Goal: Check status: Check status

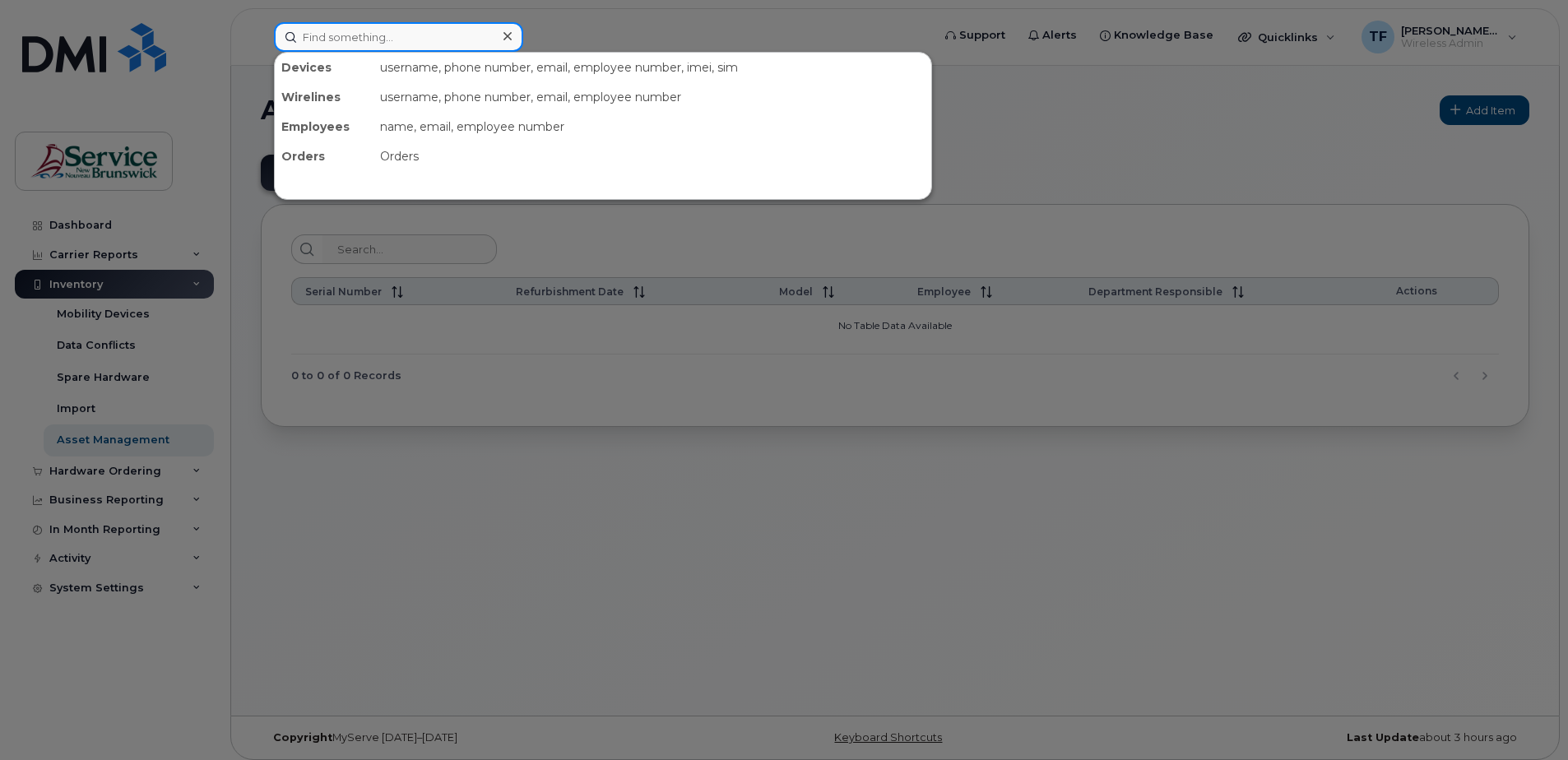
click at [346, 40] on input at bounding box center [398, 37] width 249 height 30
paste input "506-524-7050"
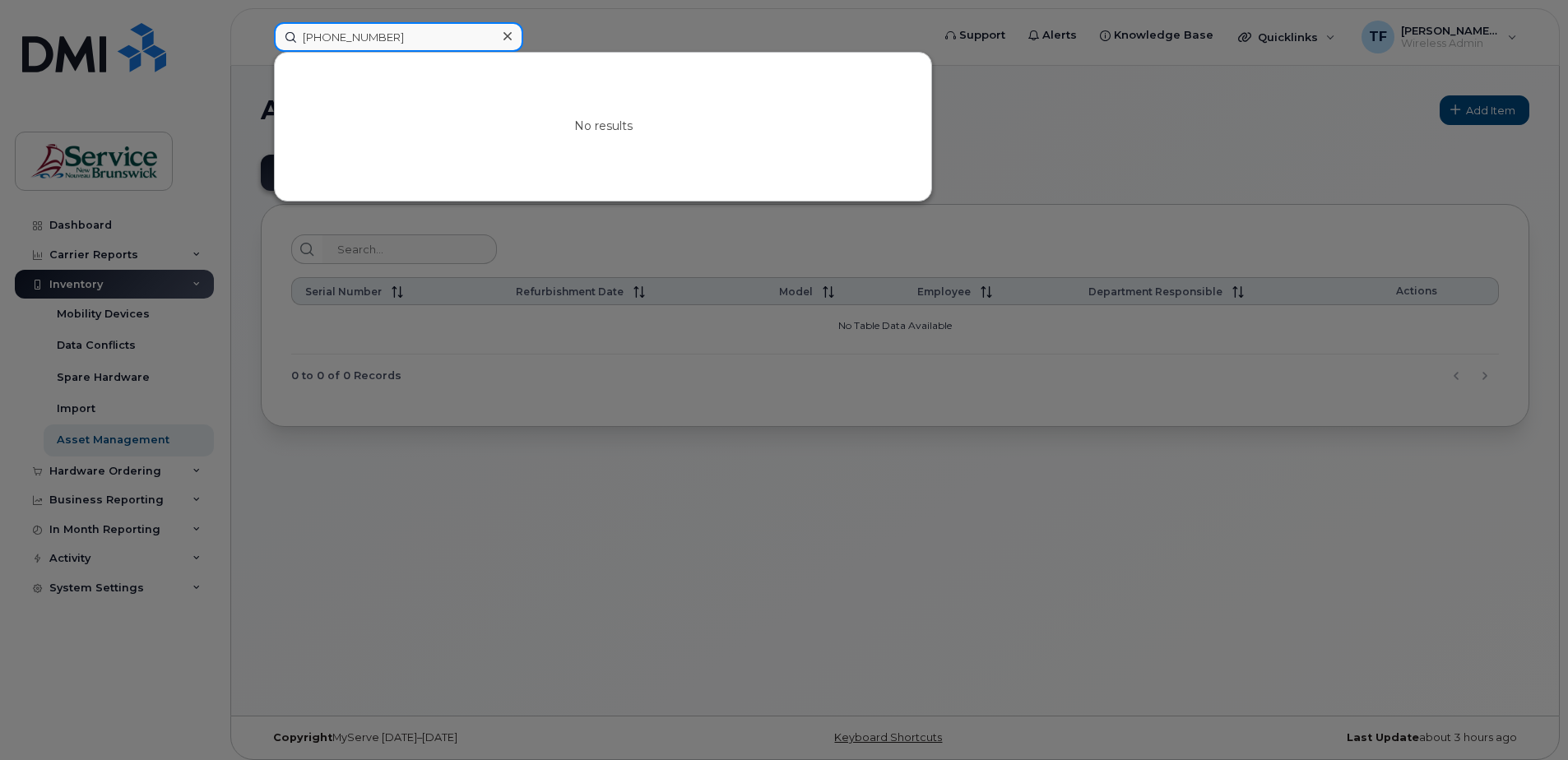
click at [408, 39] on input "506-524-7050" at bounding box center [398, 37] width 249 height 30
type input "5"
paste input "506-853-3843"
type input "506-853-3843"
click at [507, 41] on icon at bounding box center [507, 36] width 8 height 13
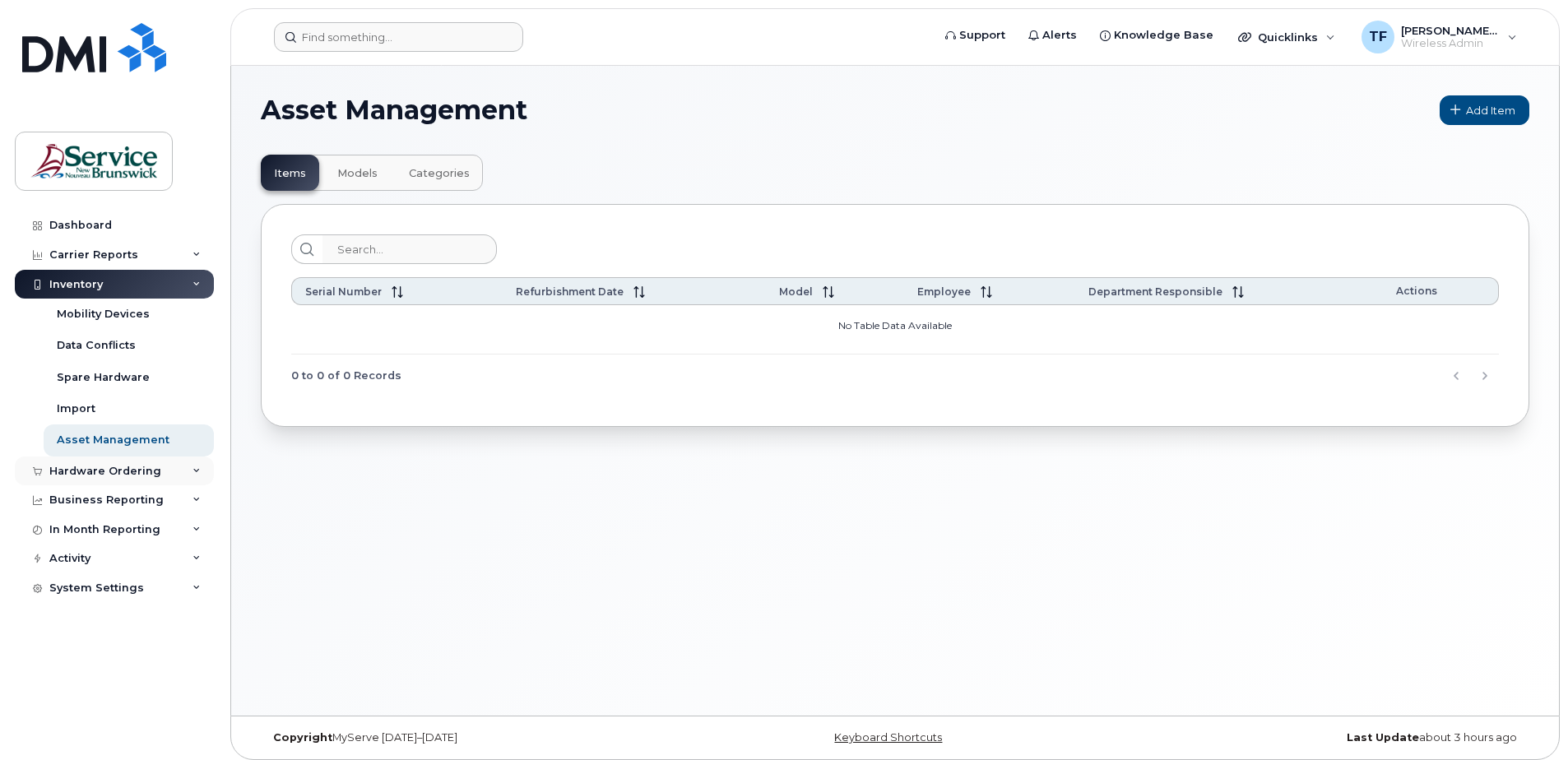
click at [182, 469] on div "Hardware Ordering" at bounding box center [114, 472] width 199 height 30
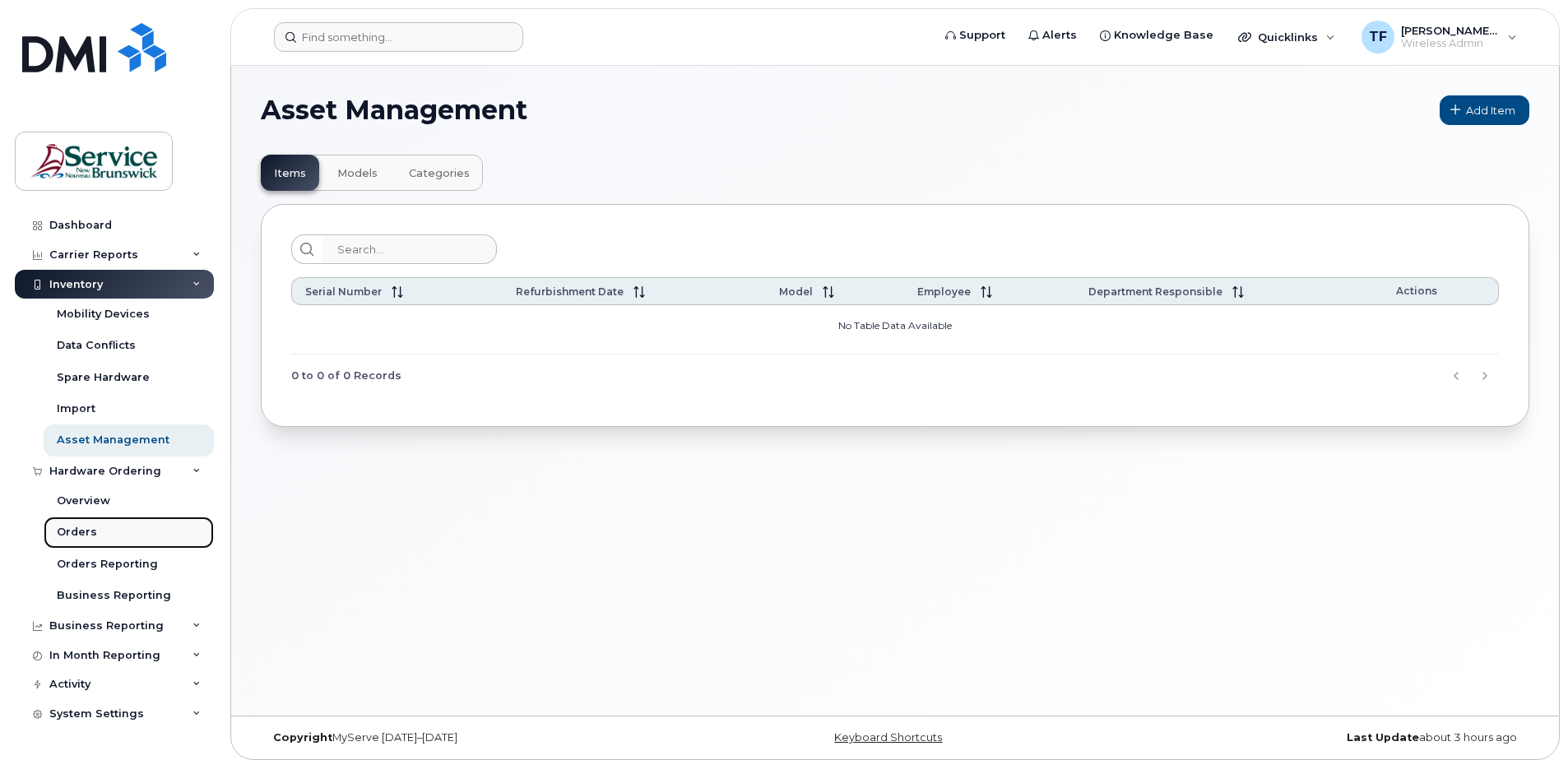
click at [93, 533] on div "Orders" at bounding box center [77, 532] width 40 height 15
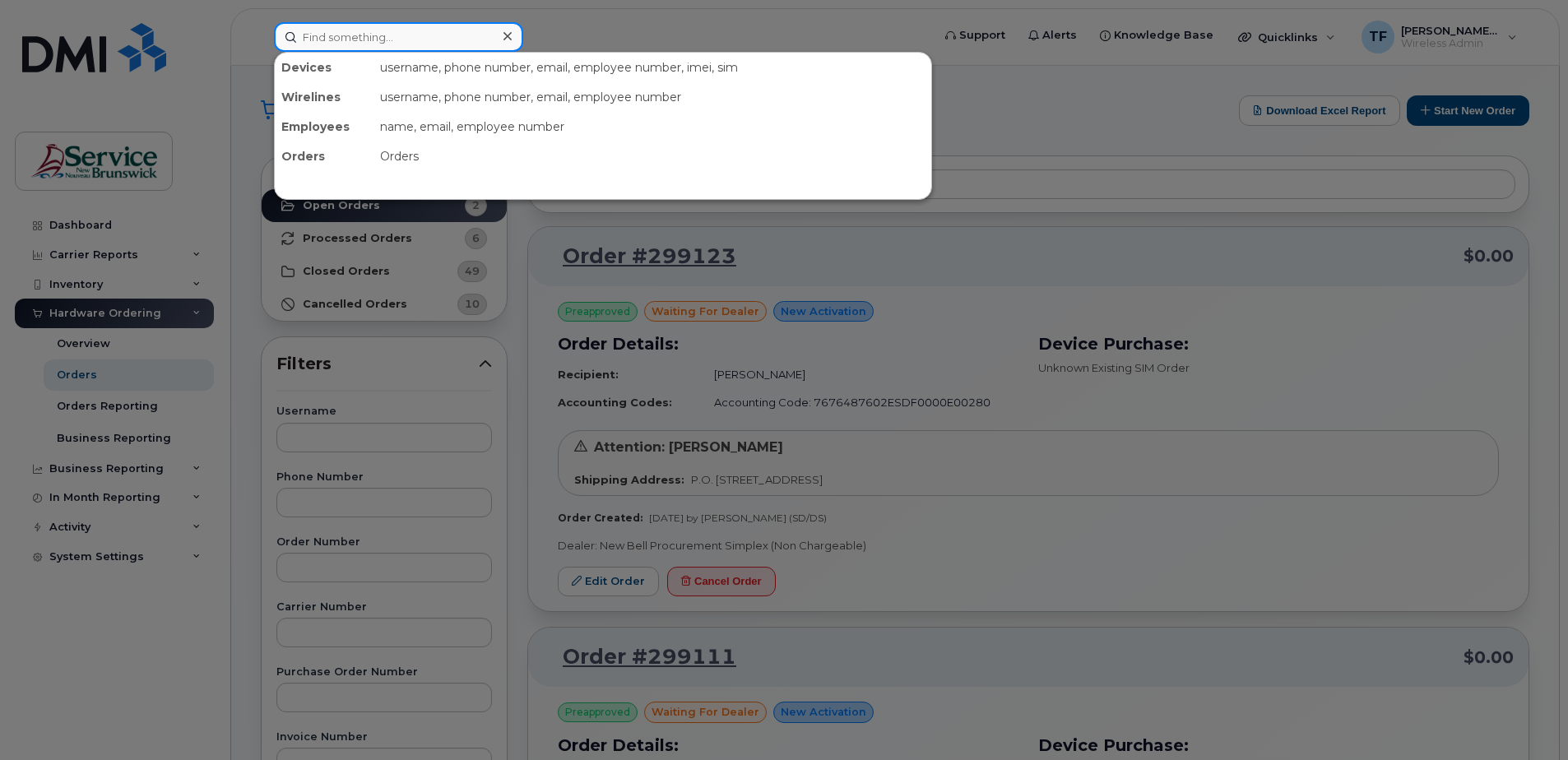
click at [409, 37] on input at bounding box center [398, 37] width 249 height 30
paste input "506-853-3843"
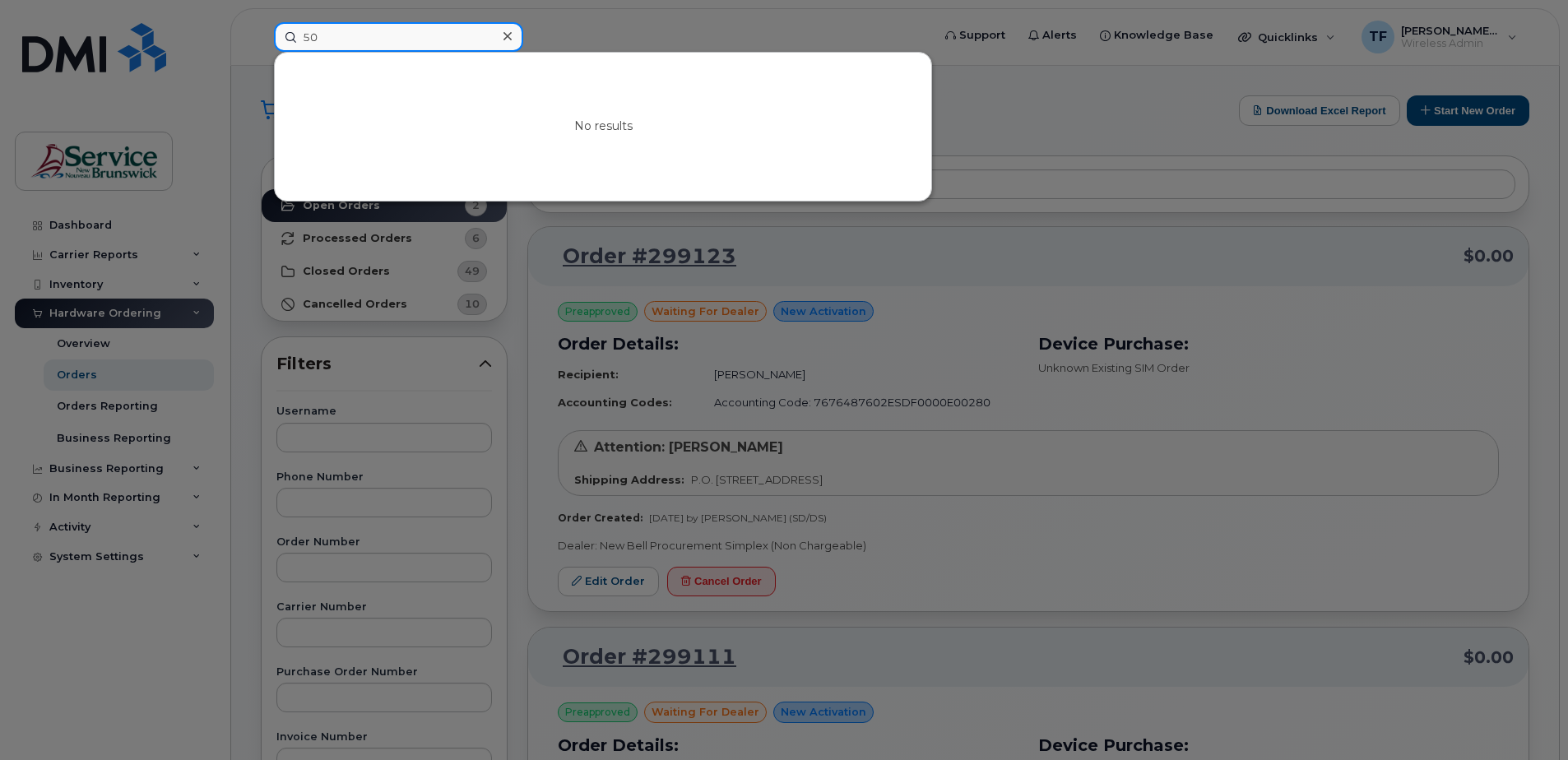
type input "5"
type input "299213"
click at [516, 45] on div at bounding box center [506, 36] width 24 height 24
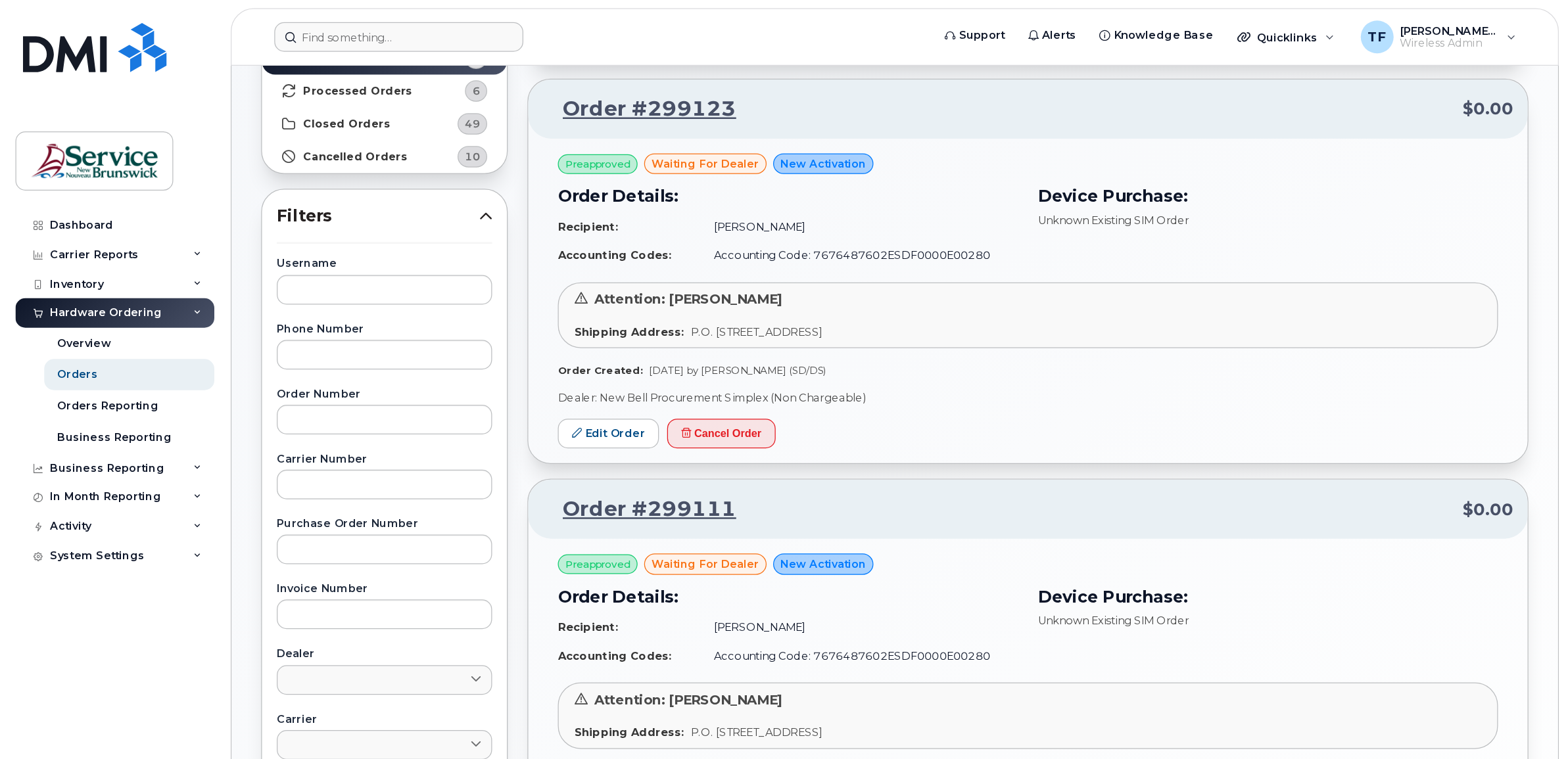
scroll to position [118, 0]
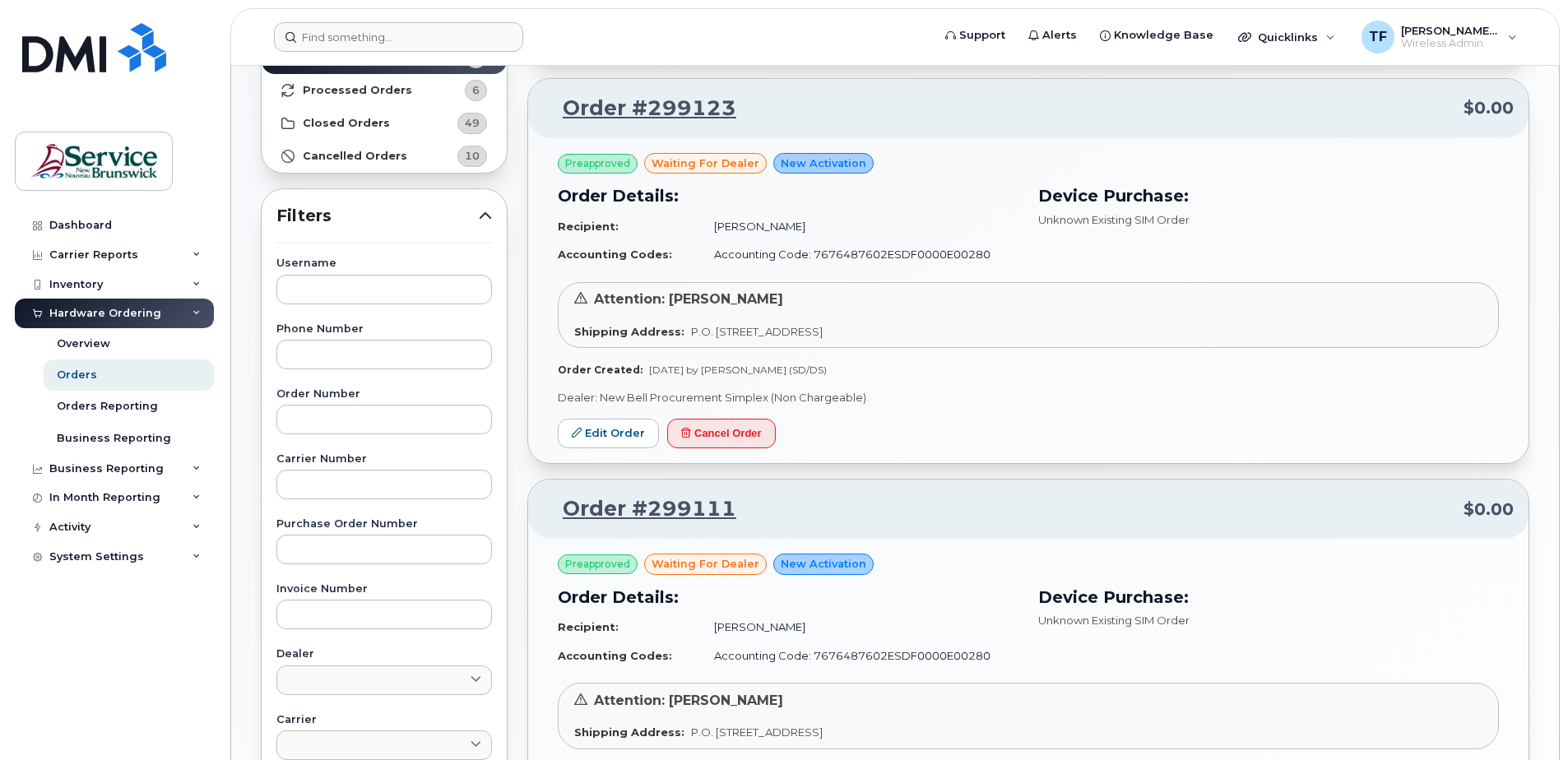
click at [1181, 474] on div "Order #299123 $0.00 Preapproved waiting for dealer New Activation Order Details…" at bounding box center [1028, 472] width 1001 height 787
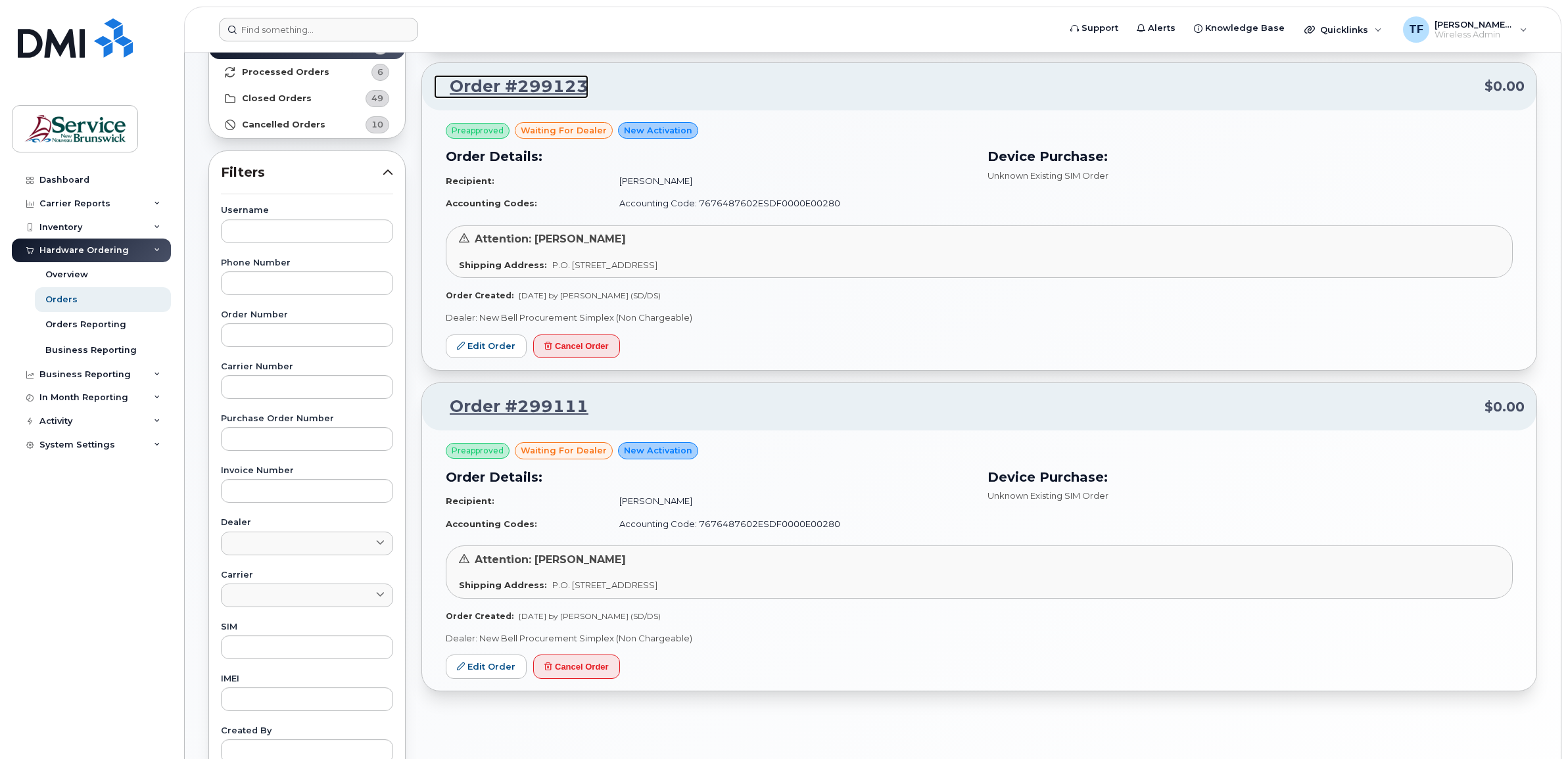
click at [527, 86] on link "Order #299123" at bounding box center [511, 87] width 155 height 24
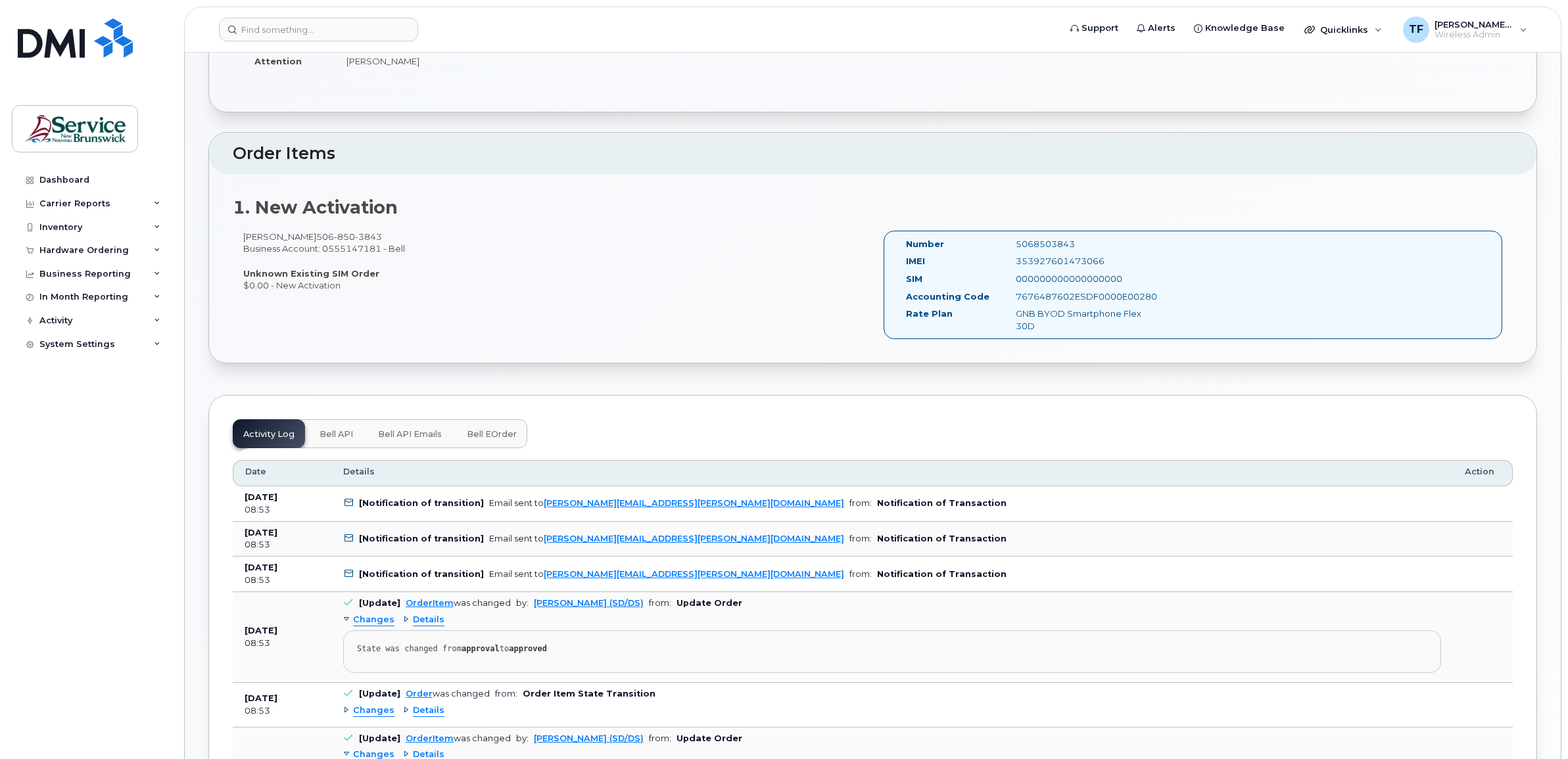
scroll to position [345, 0]
